Goal: Transaction & Acquisition: Purchase product/service

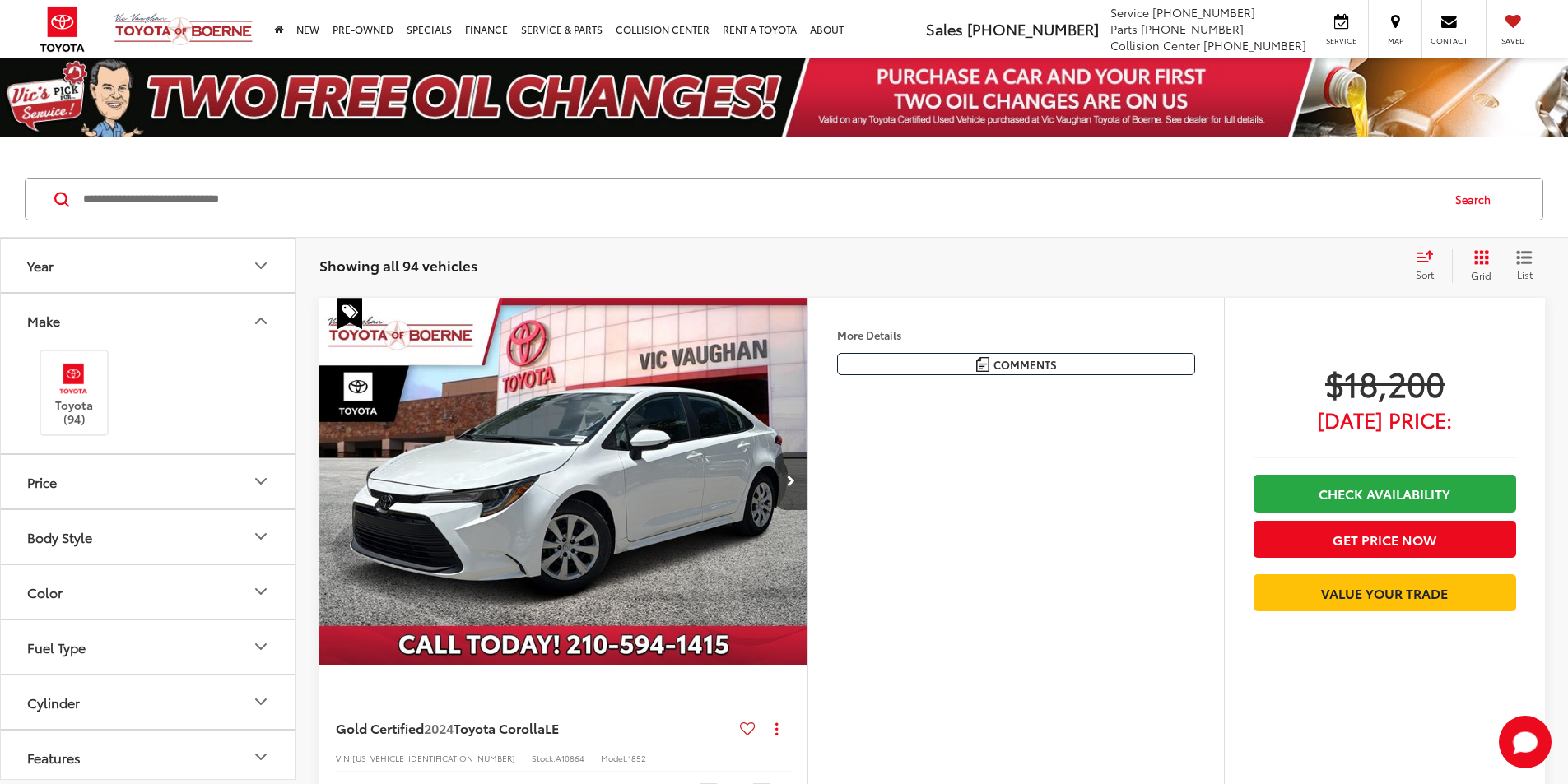
click at [251, 314] on icon "Make" at bounding box center [261, 321] width 20 height 20
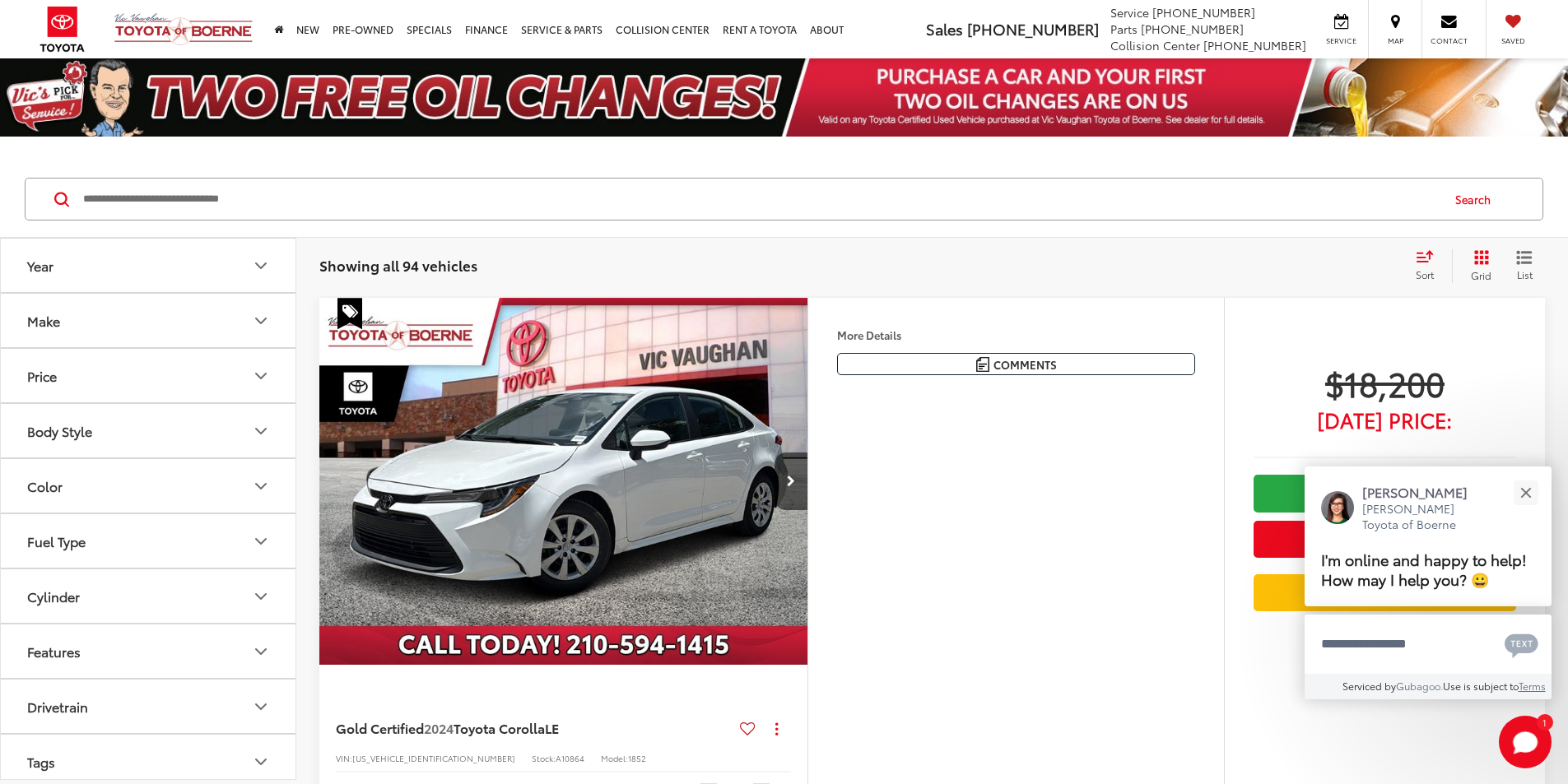
click at [260, 421] on icon "Body Style" at bounding box center [261, 431] width 20 height 20
click at [67, 534] on label "4D Sport Utility (39)" at bounding box center [87, 525] width 134 height 27
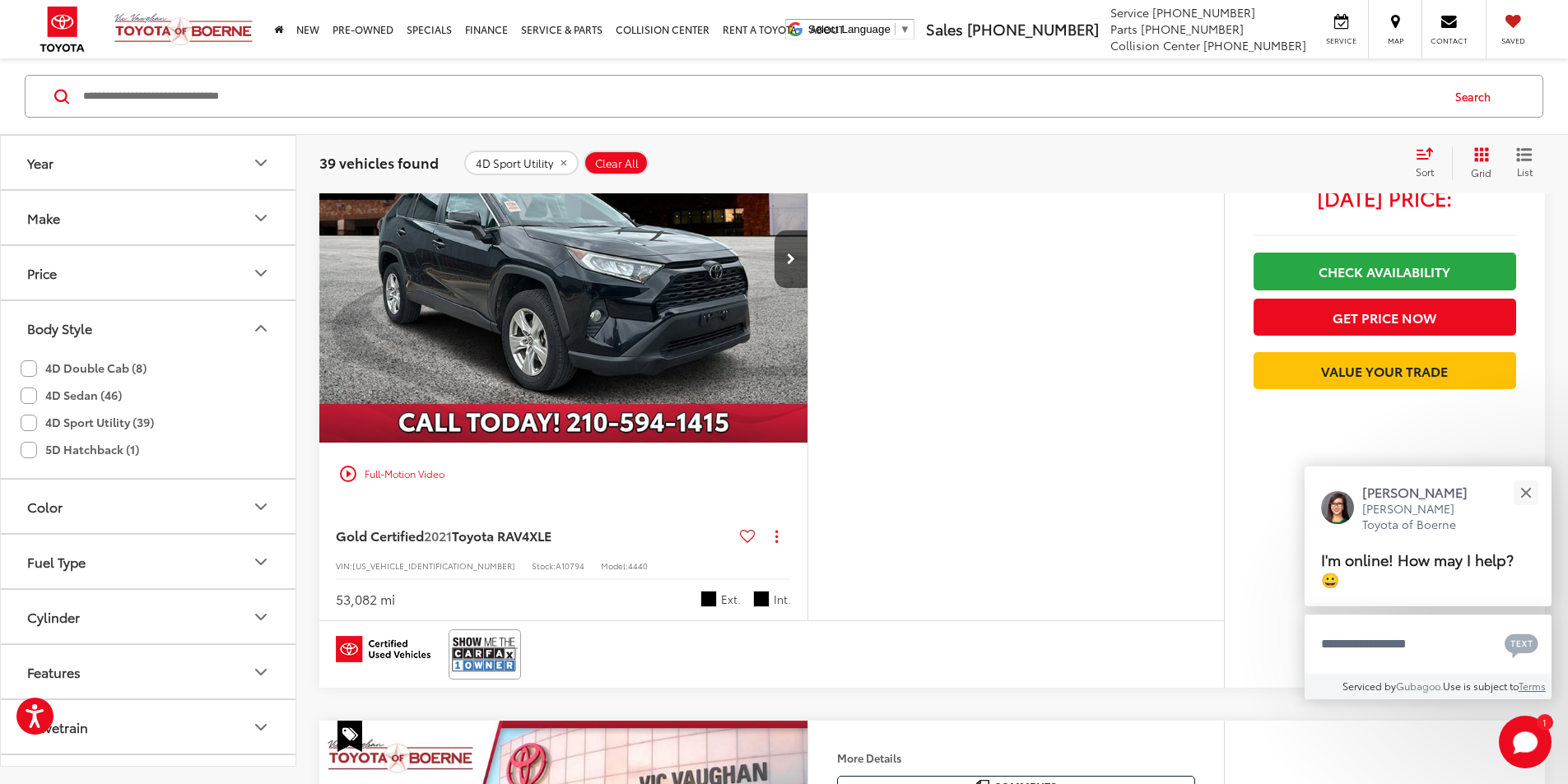
scroll to position [247, 0]
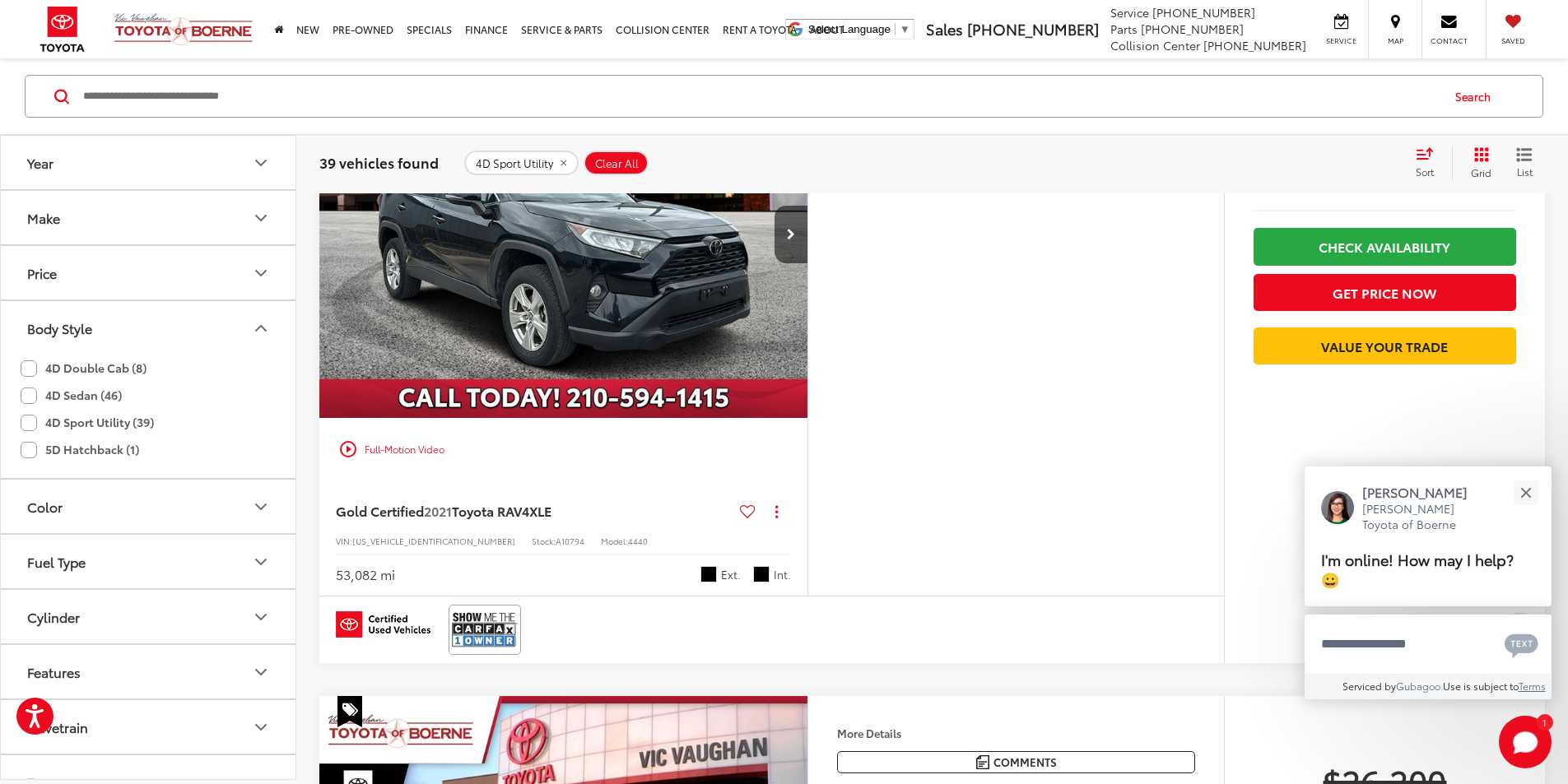
click at [255, 214] on icon "Make" at bounding box center [261, 218] width 20 height 20
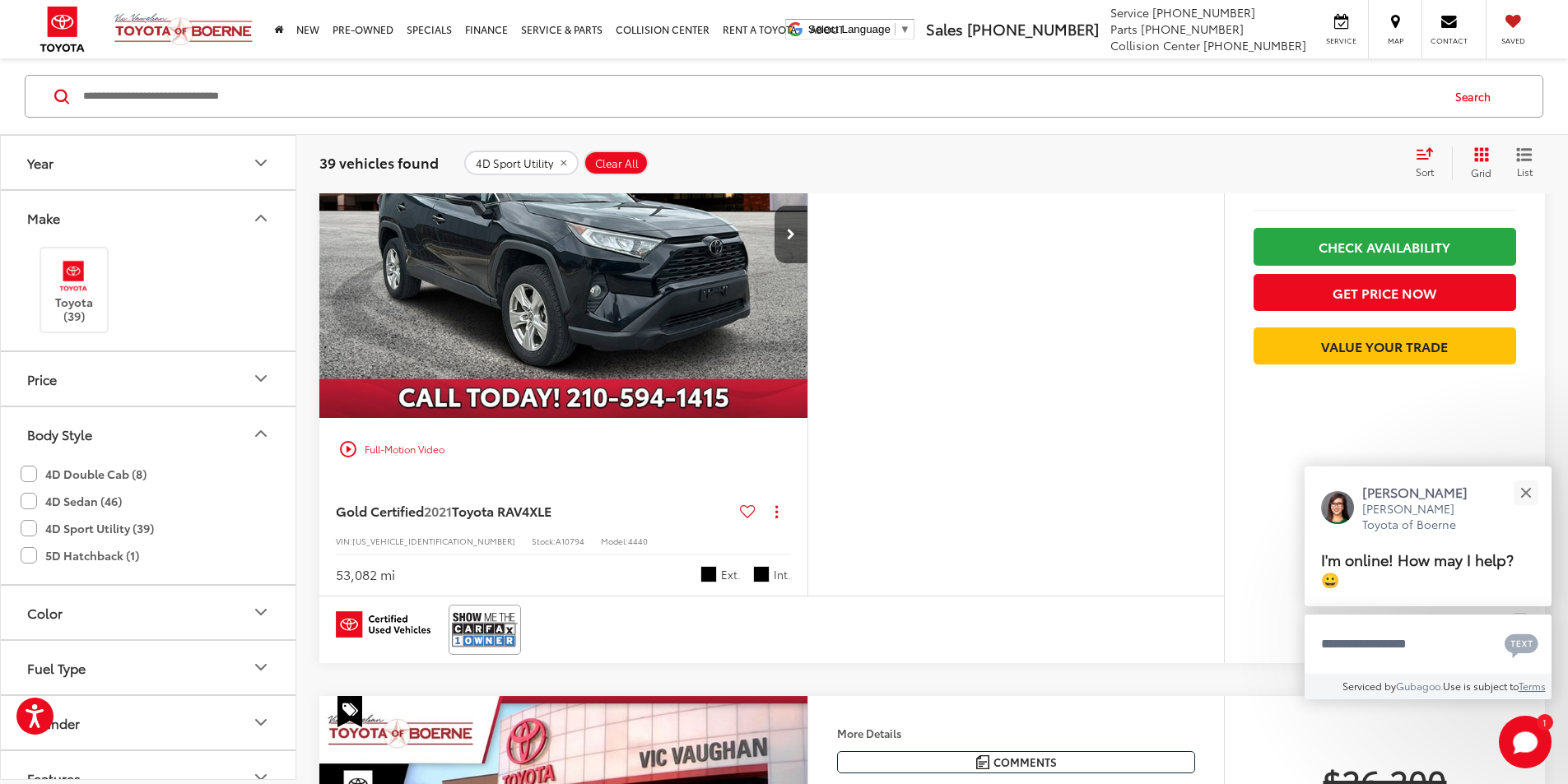
click at [255, 213] on icon "Make" at bounding box center [261, 218] width 20 height 20
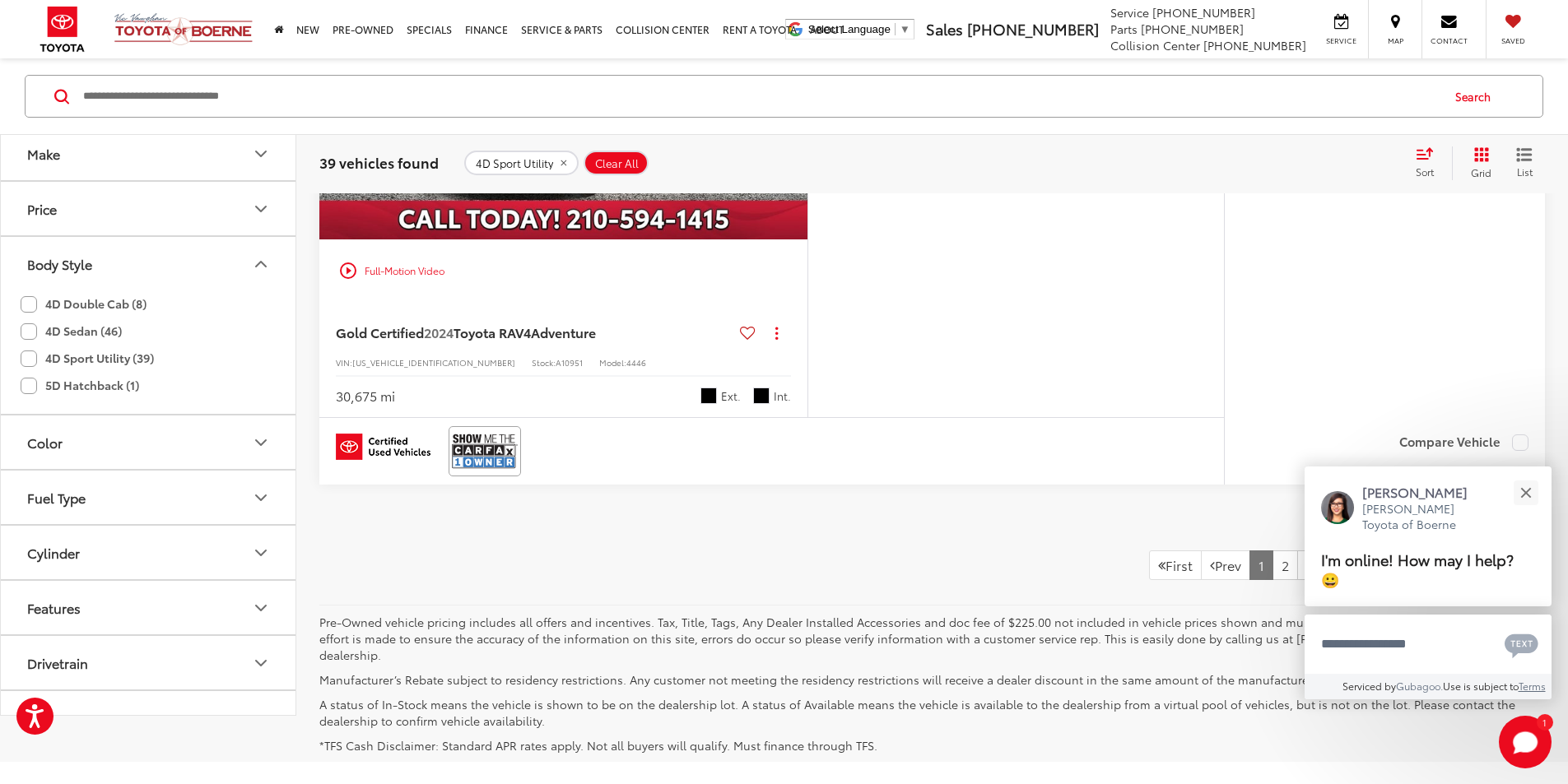
scroll to position [7488, 0]
click at [0, 0] on button "More..." at bounding box center [0, 0] width 0 height 0
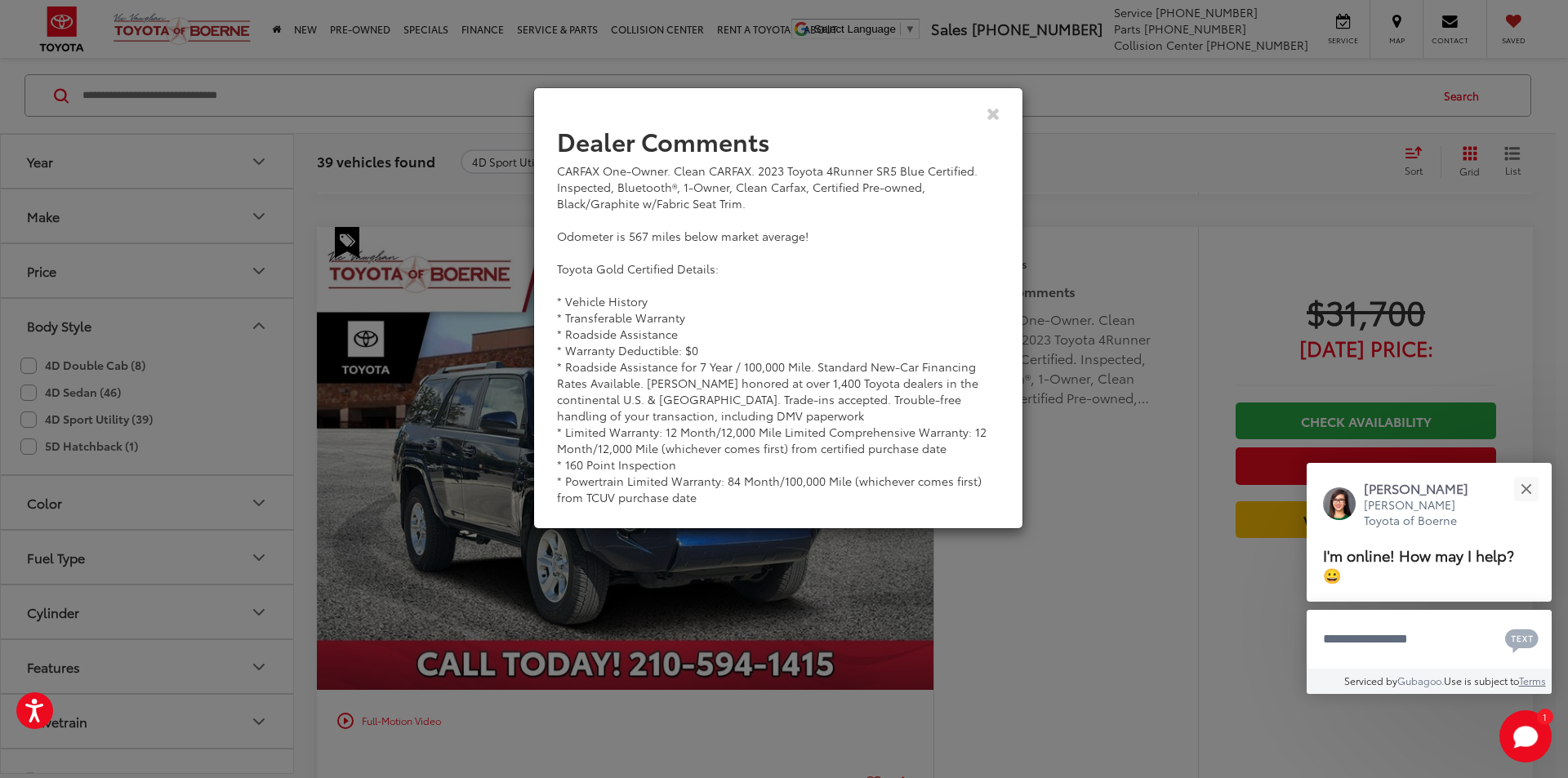
click at [1003, 119] on div "View Comments" at bounding box center [778, 113] width 490 height 63
click at [994, 108] on icon "Close" at bounding box center [993, 113] width 14 height 18
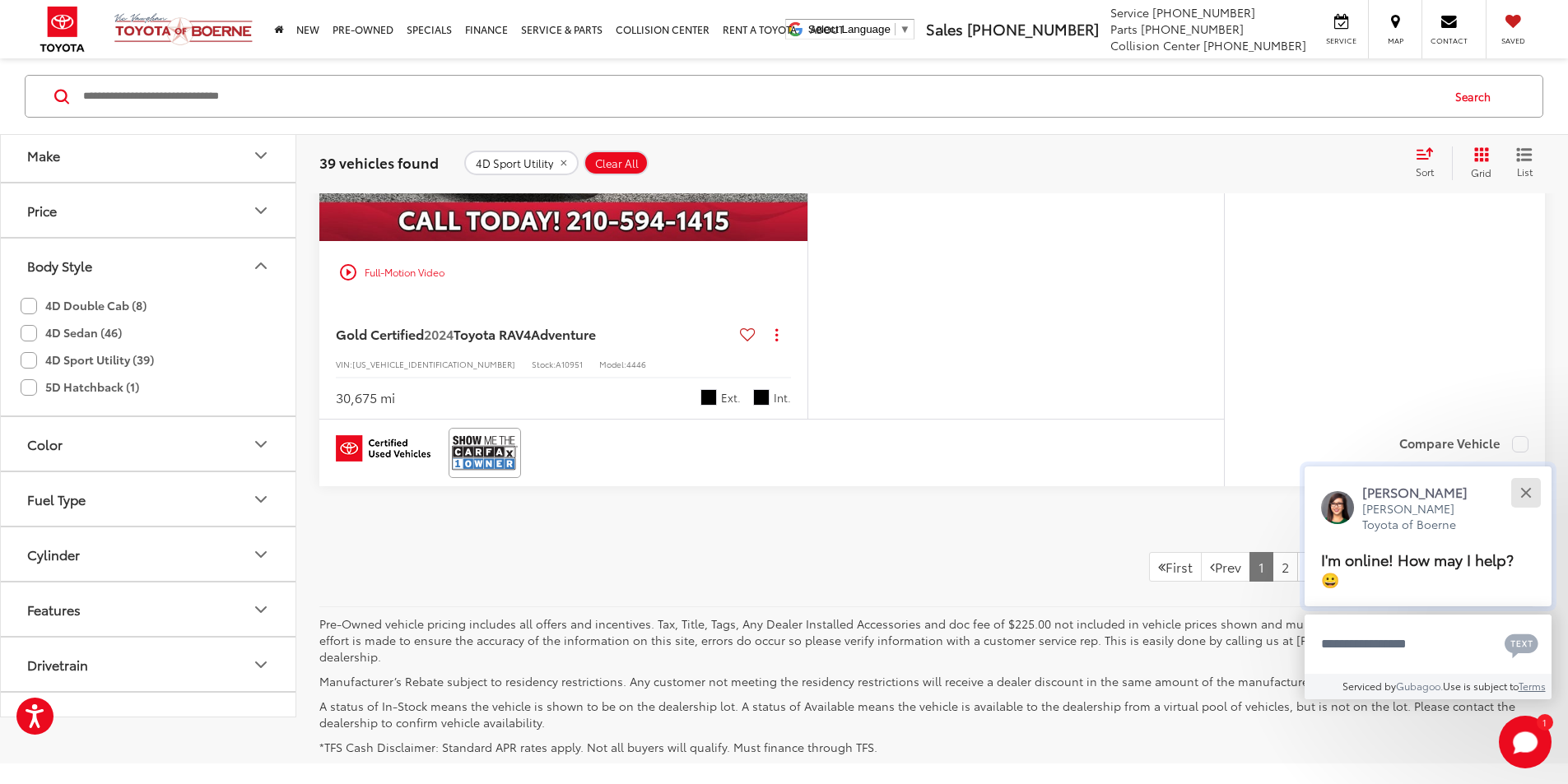
click at [1530, 496] on button "Close" at bounding box center [1525, 492] width 35 height 35
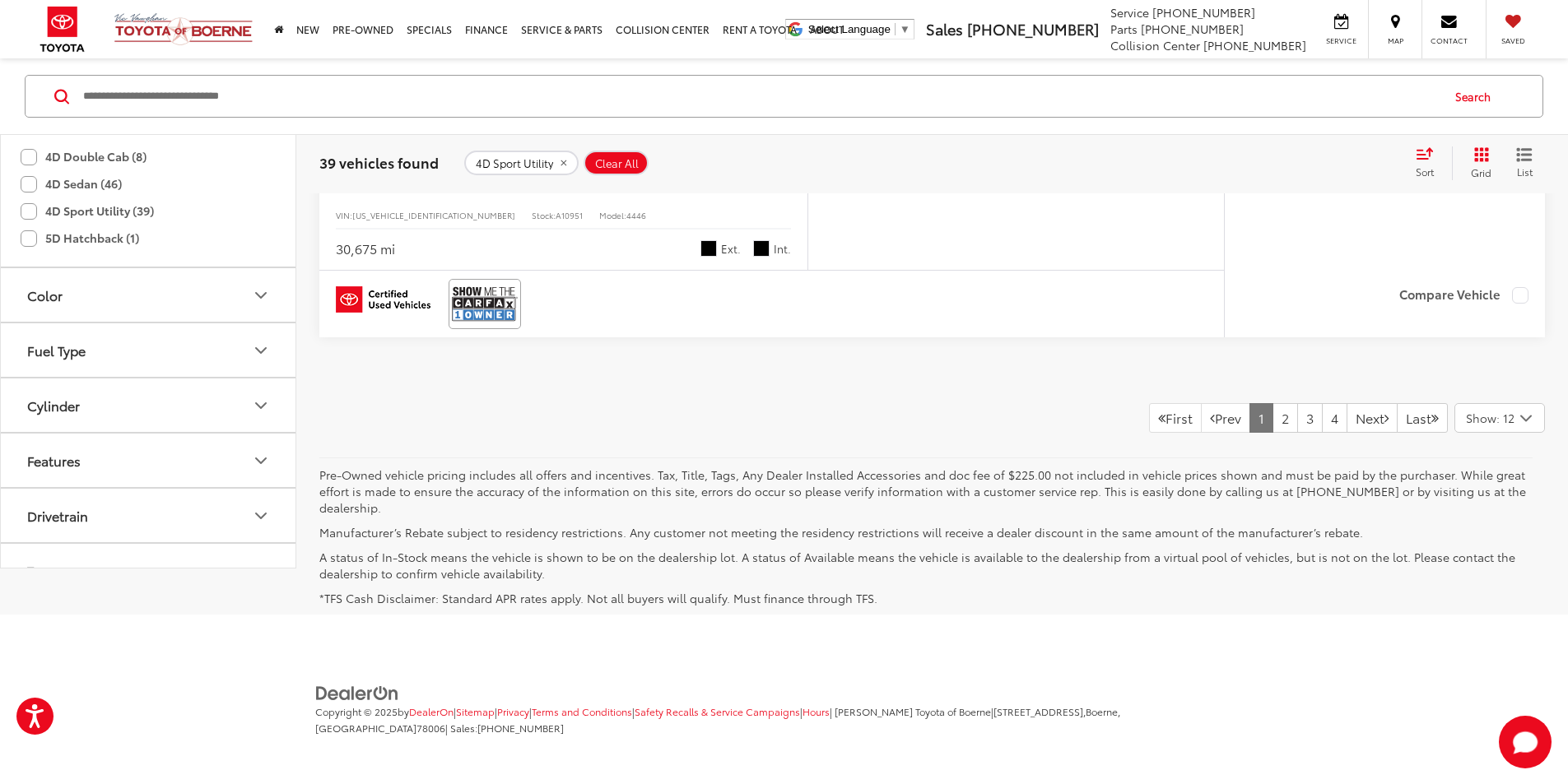
scroll to position [8327, 0]
